Goal: Find specific page/section: Find specific page/section

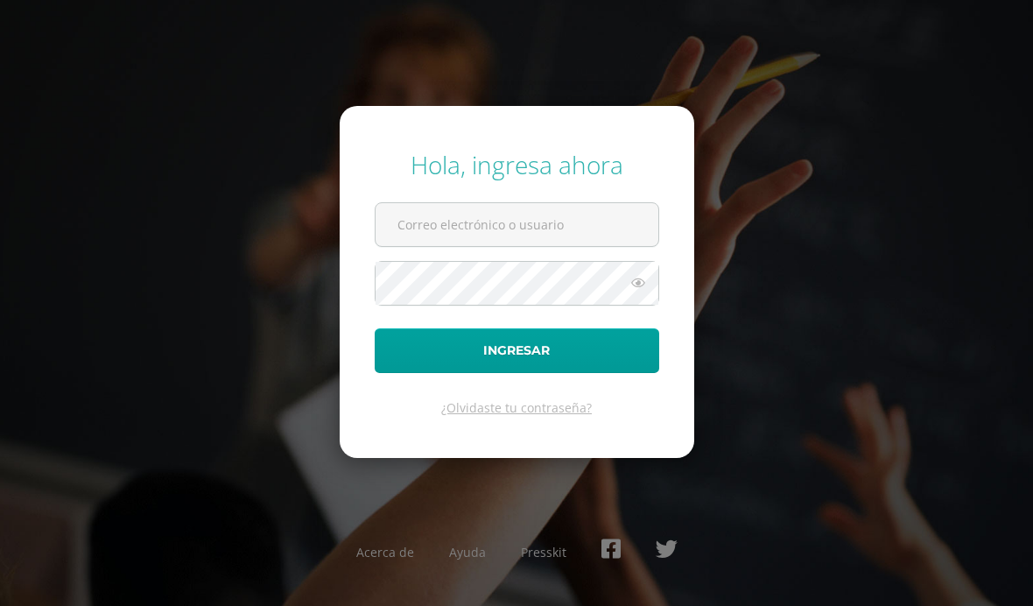
scroll to position [58, 0]
click at [606, 235] on input "text" at bounding box center [516, 224] width 283 height 43
type input "[EMAIL_ADDRESS][PERSON_NAME][DOMAIN_NAME]"
click at [516, 373] on button "Ingresar" at bounding box center [517, 350] width 284 height 45
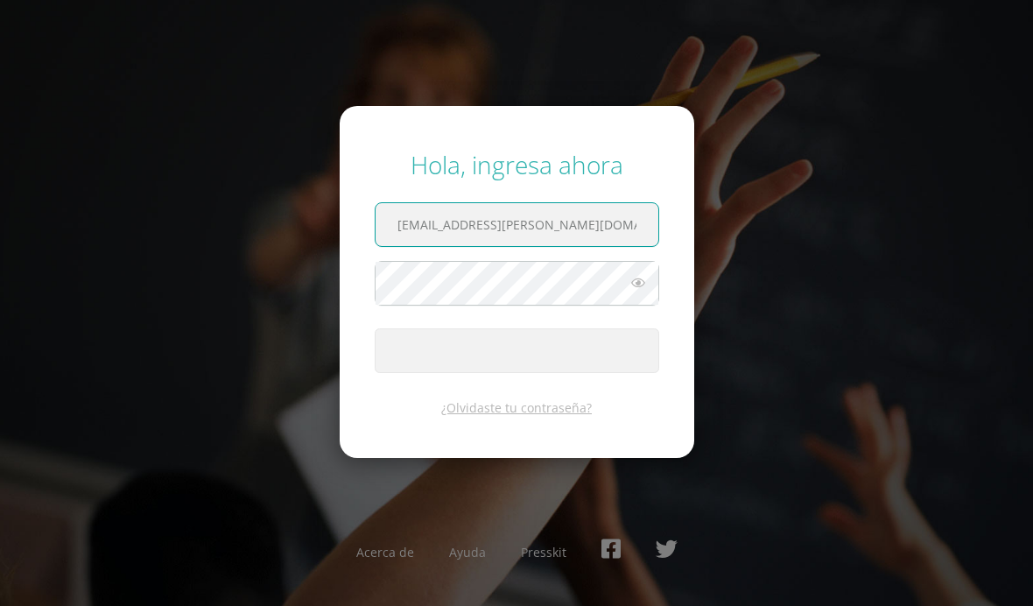
click at [610, 363] on button "Ingresar" at bounding box center [517, 350] width 284 height 45
click at [875, 235] on div "Hola, ingresa ahora [EMAIL_ADDRESS][PERSON_NAME][DOMAIN_NAME] Ingresar ¿Olvidas…" at bounding box center [516, 303] width 1033 height 338
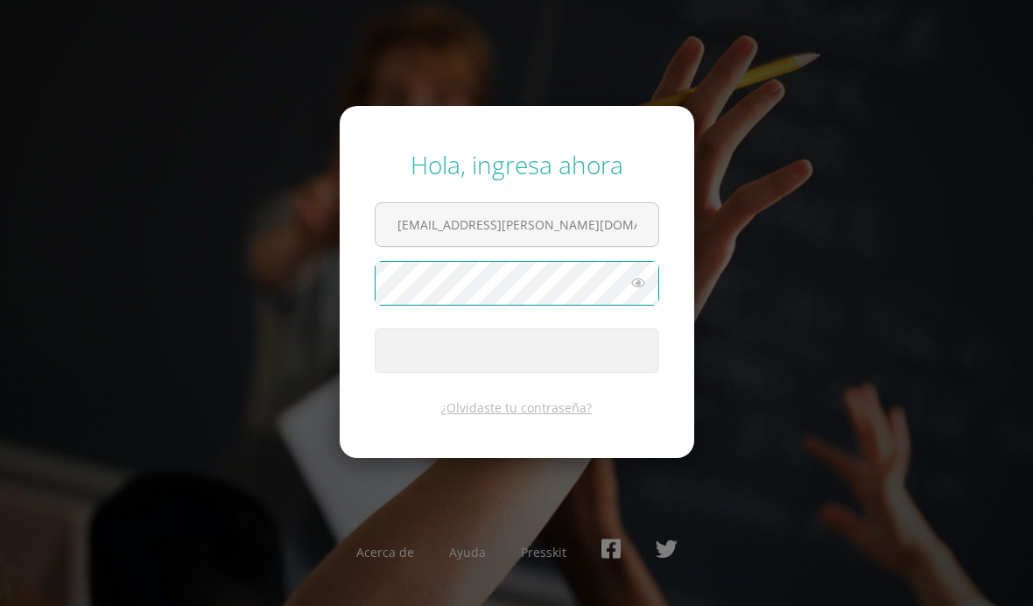
click at [822, 417] on div "Hola, ingresa ahora [EMAIL_ADDRESS][PERSON_NAME][DOMAIN_NAME] Ingresar ¿Olvidas…" at bounding box center [516, 303] width 1033 height 338
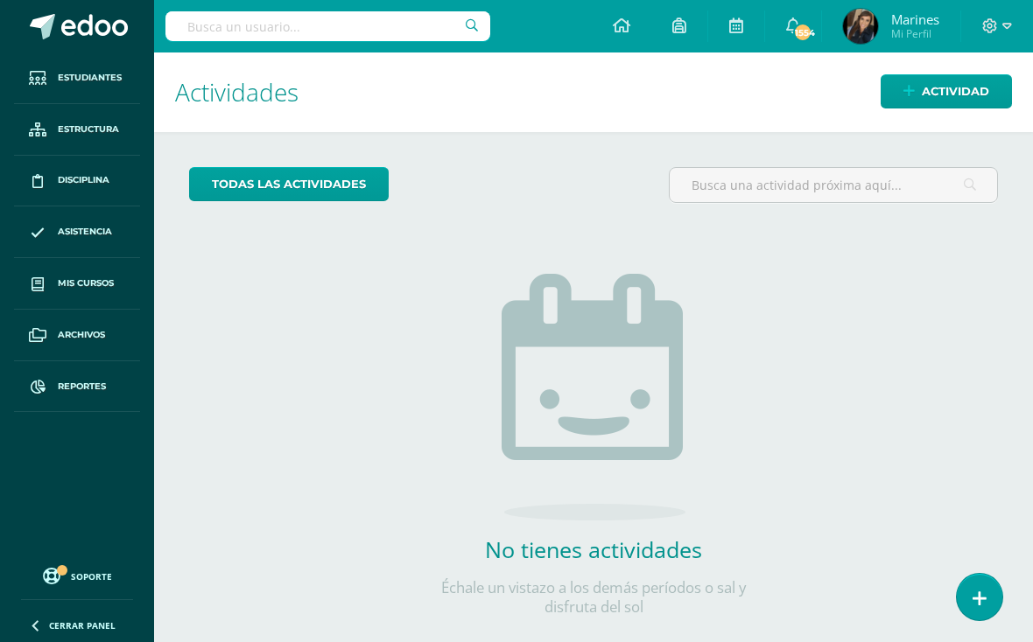
click at [400, 24] on input "text" at bounding box center [327, 26] width 325 height 30
type input "Carlos Carrillo"
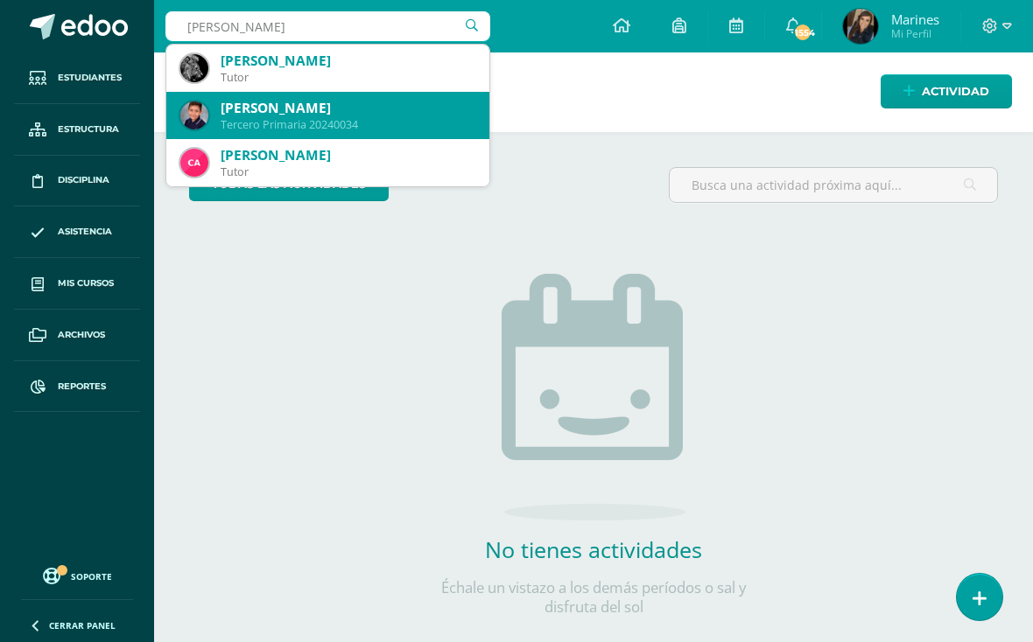
click at [256, 130] on div "Tercero Primaria 20240034" at bounding box center [348, 124] width 255 height 15
